Goal: Task Accomplishment & Management: Complete application form

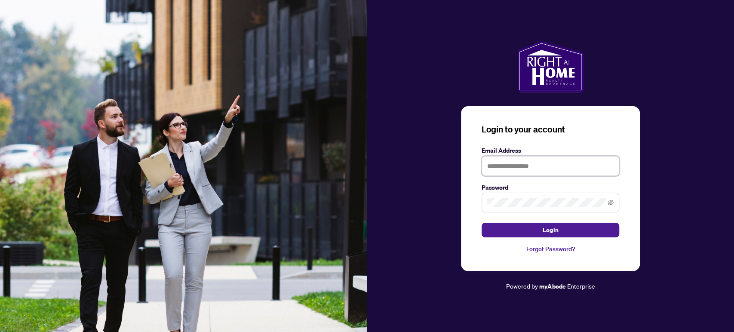
click at [524, 166] on input "text" at bounding box center [551, 166] width 138 height 20
type input "**********"
click at [610, 204] on icon "eye-invisible" at bounding box center [611, 203] width 6 height 6
click at [558, 233] on button "Login" at bounding box center [551, 230] width 138 height 15
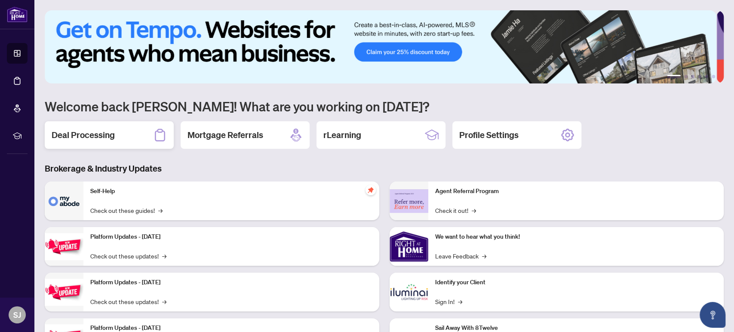
click at [109, 135] on h2 "Deal Processing" at bounding box center [83, 135] width 63 height 12
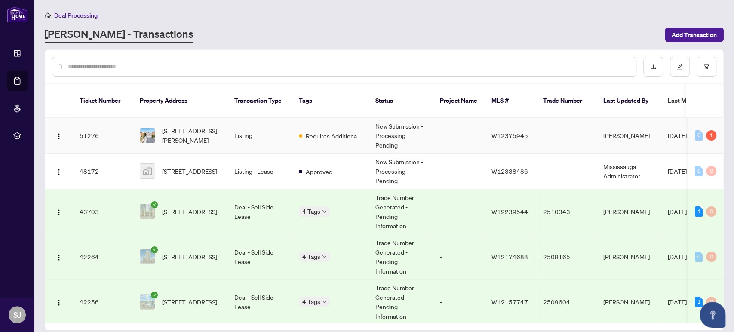
click at [306, 131] on span "Requires Additional Docs" at bounding box center [334, 135] width 56 height 9
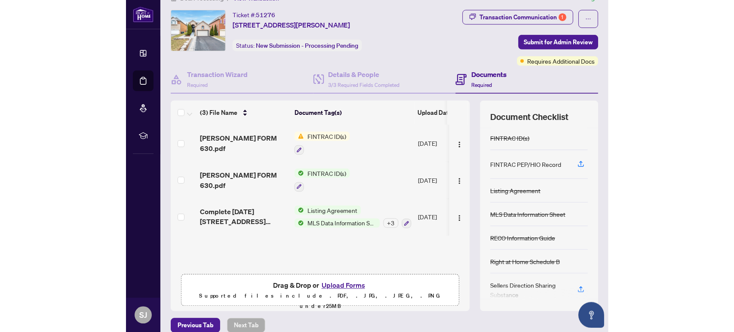
scroll to position [27, 0]
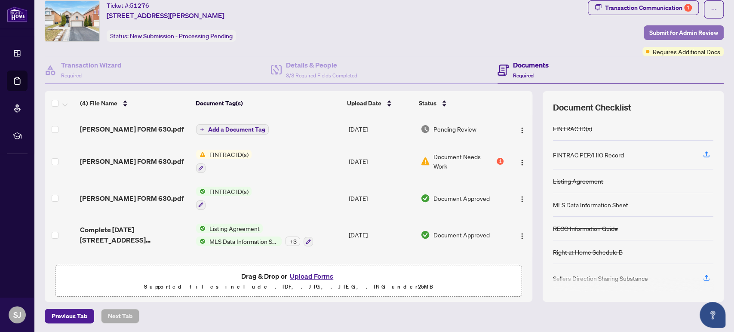
click at [678, 28] on span "Submit for Admin Review" at bounding box center [683, 33] width 69 height 14
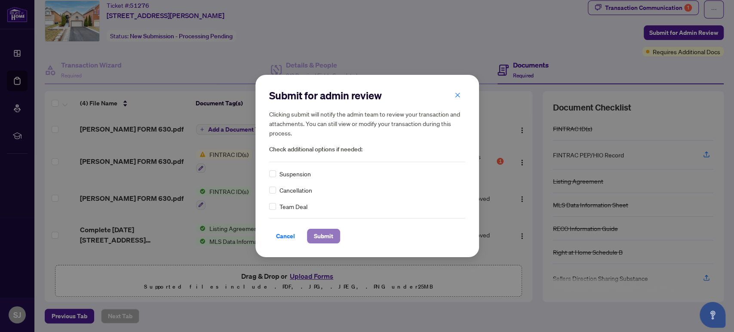
click at [320, 239] on span "Submit" at bounding box center [323, 236] width 19 height 14
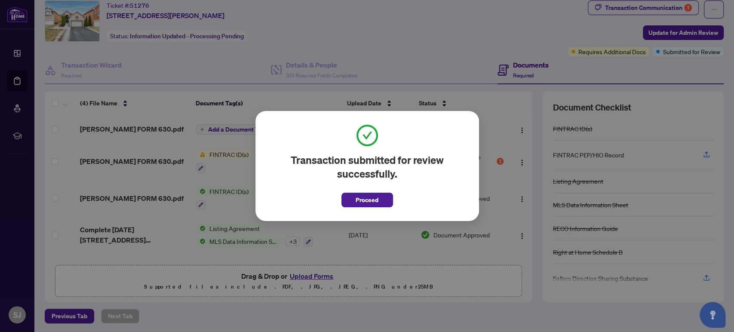
click at [366, 197] on span "Proceed" at bounding box center [367, 200] width 23 height 14
